Goal: Transaction & Acquisition: Purchase product/service

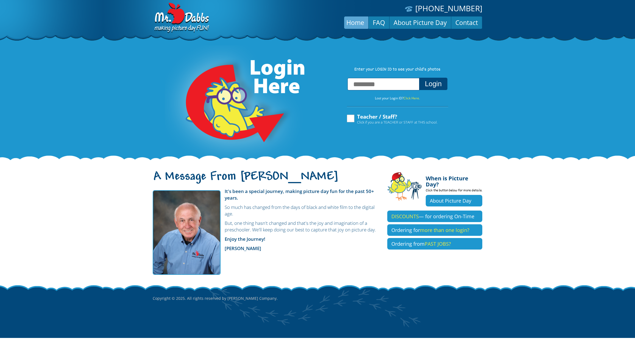
click at [387, 87] on input "text" at bounding box center [384, 84] width 72 height 12
type input "**********"
click at [429, 87] on button "Login" at bounding box center [433, 84] width 28 height 12
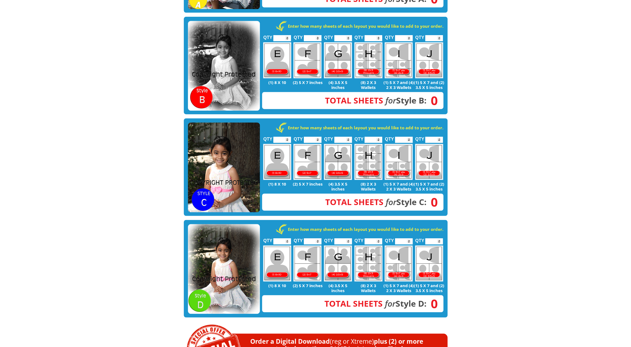
scroll to position [220, 0]
click at [216, 155] on img at bounding box center [224, 168] width 72 height 90
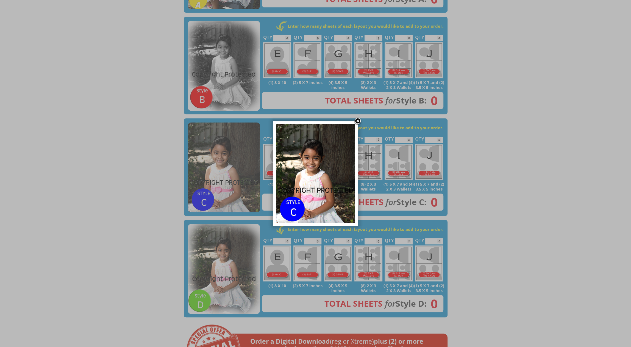
click at [359, 120] on link at bounding box center [358, 121] width 8 height 8
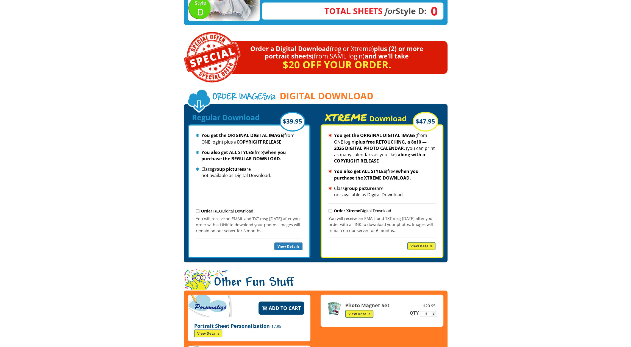
scroll to position [513, 0]
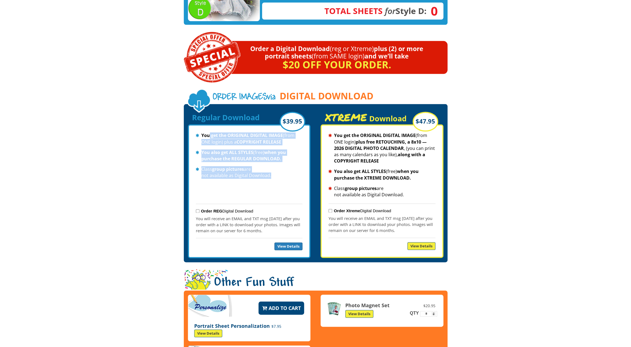
drag, startPoint x: 209, startPoint y: 123, endPoint x: 277, endPoint y: 160, distance: 77.0
click at [277, 160] on ul "You get the ORIGINAL DIGITAL IMAGE (from ONE login) plus a COPYRIGHT RELEASE Yo…" at bounding box center [249, 167] width 107 height 71
click at [282, 166] on li "Class group pictures are not available as Digital Download." at bounding box center [249, 172] width 107 height 13
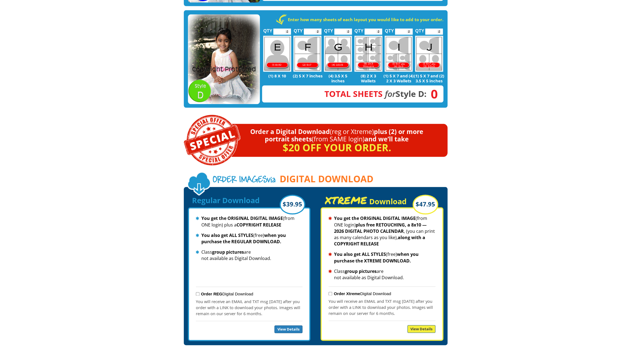
scroll to position [440, 0]
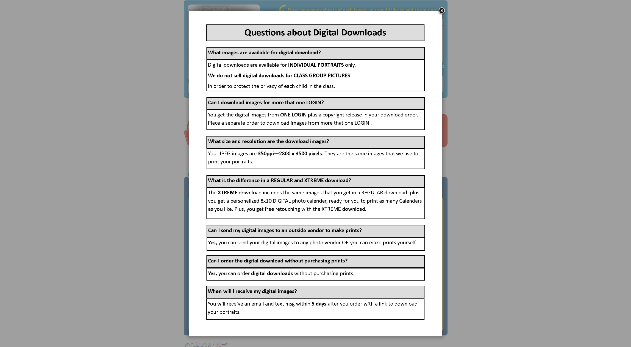
click at [444, 12] on link at bounding box center [442, 11] width 8 height 8
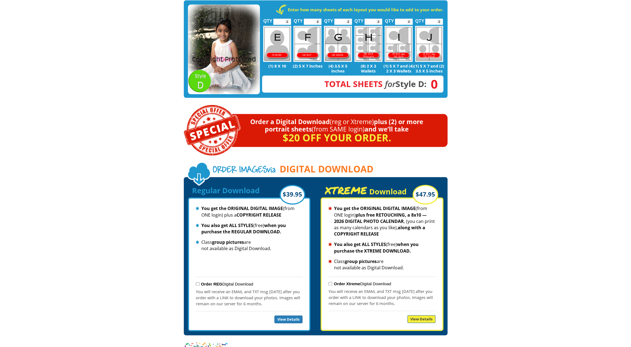
click at [257, 243] on ul "You get the ORIGINAL DIGITAL IMAGE (from ONE login) plus a COPYRIGHT RELEASE Yo…" at bounding box center [249, 241] width 107 height 71
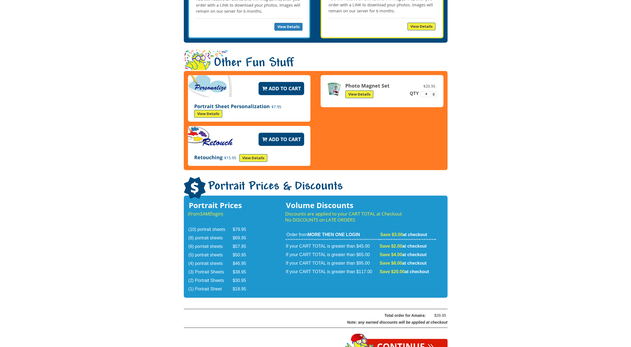
scroll to position [799, 0]
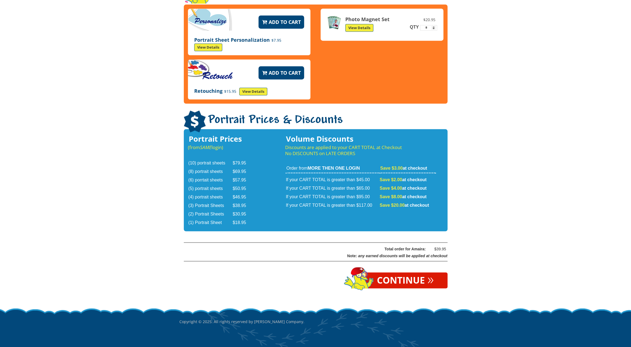
click at [407, 273] on link "Continue »" at bounding box center [405, 281] width 84 height 16
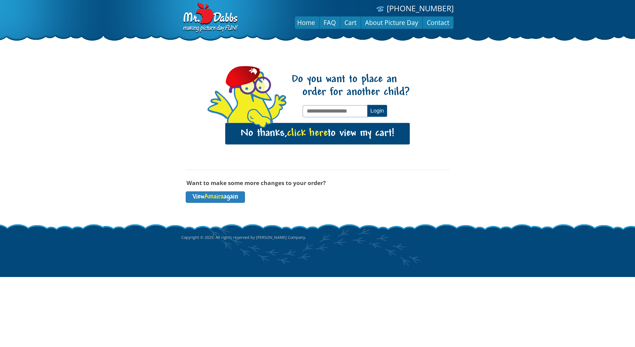
click at [320, 133] on span "click here" at bounding box center [307, 133] width 41 height 11
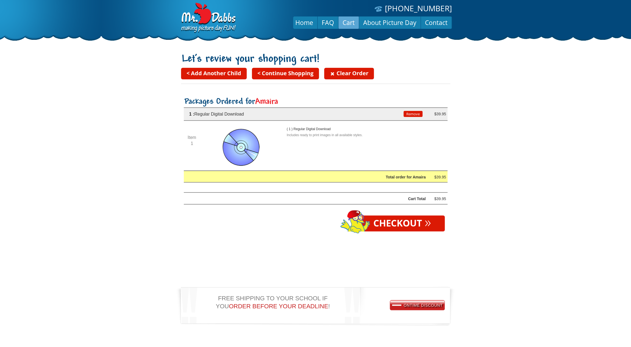
click at [411, 222] on link "Checkout »" at bounding box center [402, 224] width 85 height 16
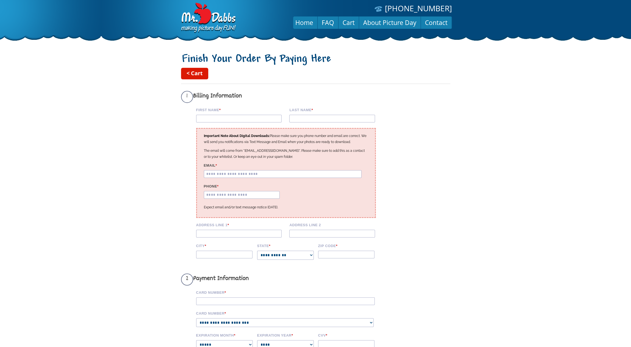
click at [236, 174] on input "Email *" at bounding box center [283, 174] width 158 height 8
click at [220, 119] on input "First Name *" at bounding box center [239, 119] width 86 height 8
